Goal: Answer question/provide support

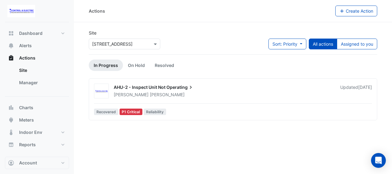
click at [213, 102] on div "AHU-2 - Inspect Unit Not Operating [PERSON_NAME] Updated [DATE] Recovered P1 Cr…" at bounding box center [232, 100] width 283 height 34
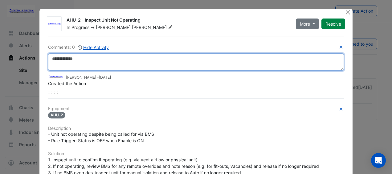
click at [297, 65] on textarea at bounding box center [196, 61] width 296 height 17
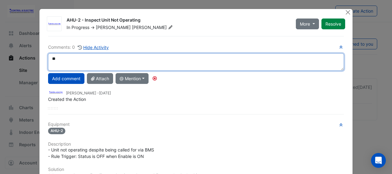
type textarea "*"
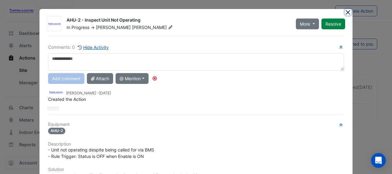
click at [346, 12] on button "Close" at bounding box center [348, 12] width 6 height 6
